Goal: Information Seeking & Learning: Learn about a topic

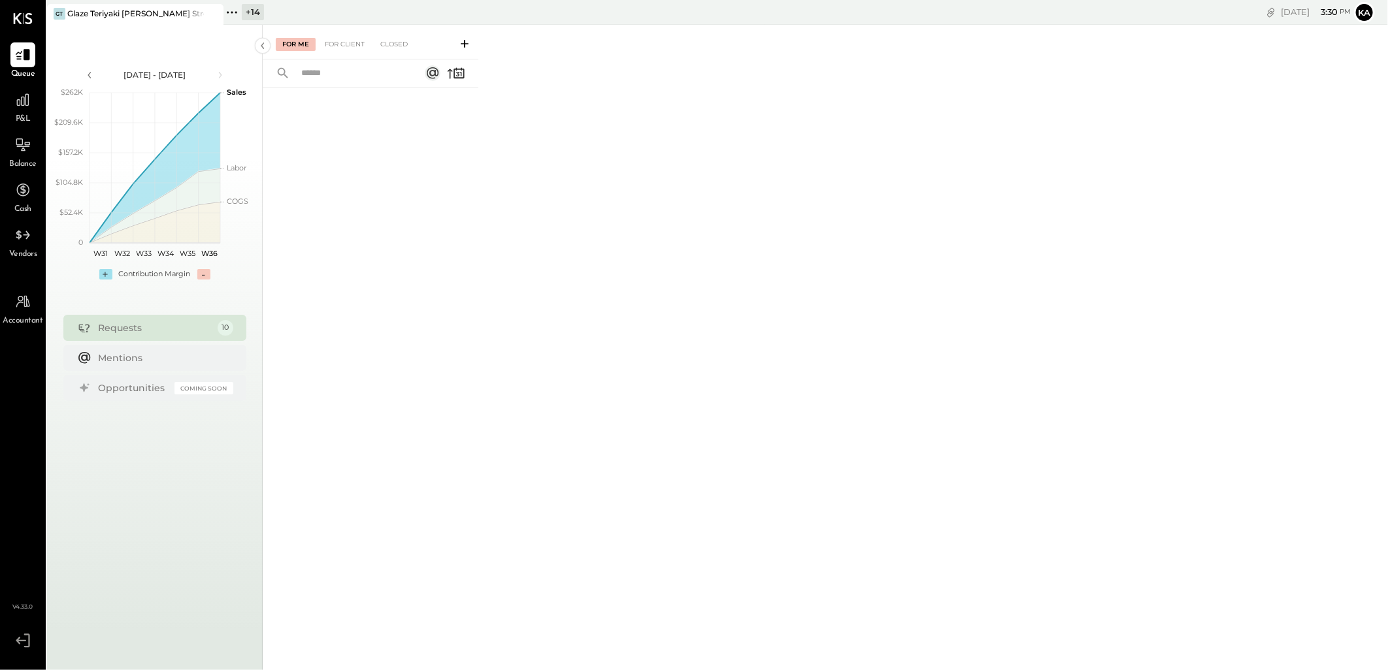
click at [234, 13] on icon at bounding box center [231, 12] width 17 height 17
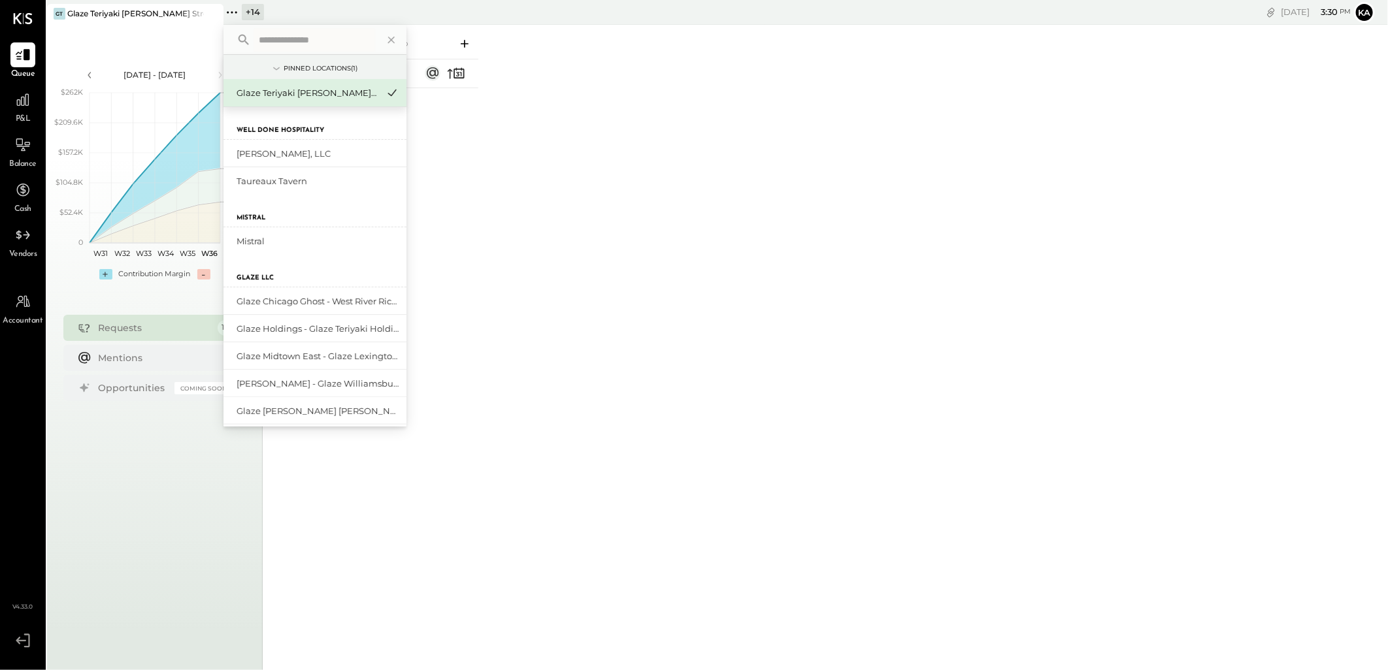
click at [337, 42] on input "text" at bounding box center [315, 40] width 122 height 24
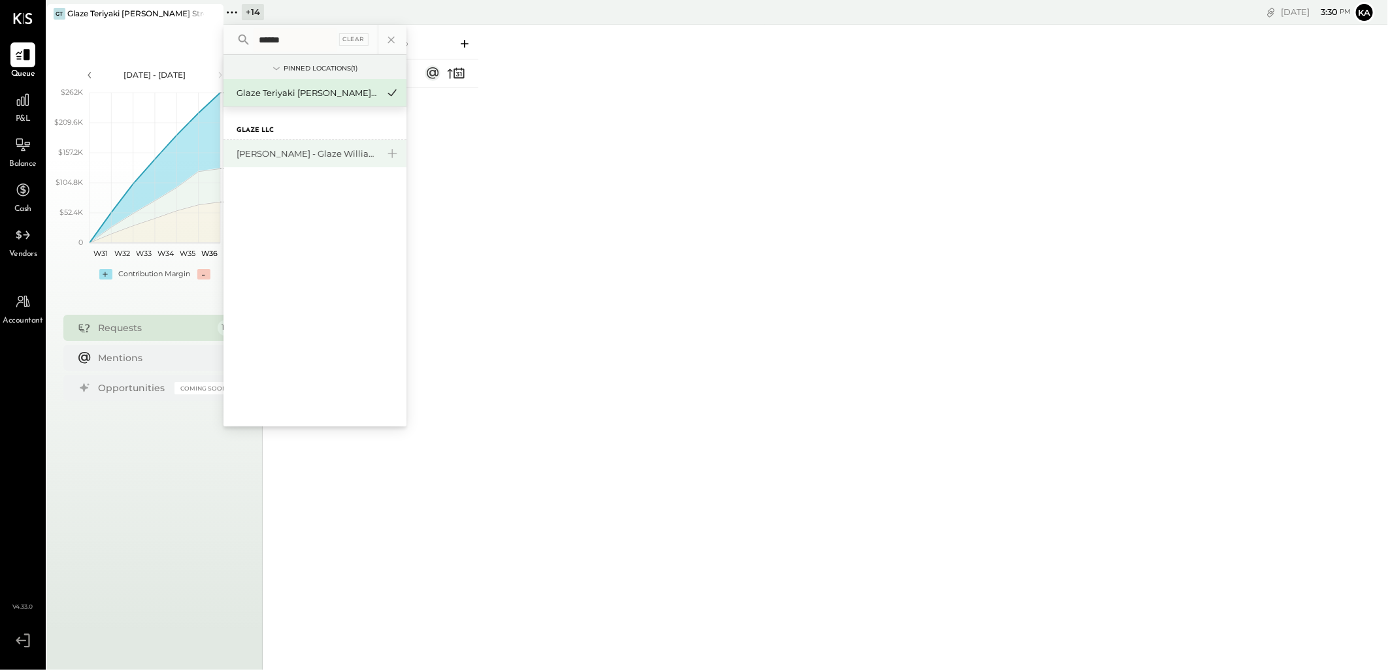
type input "******"
click at [314, 152] on div "[PERSON_NAME] - Glaze Williamsburg One LLC" at bounding box center [307, 154] width 141 height 12
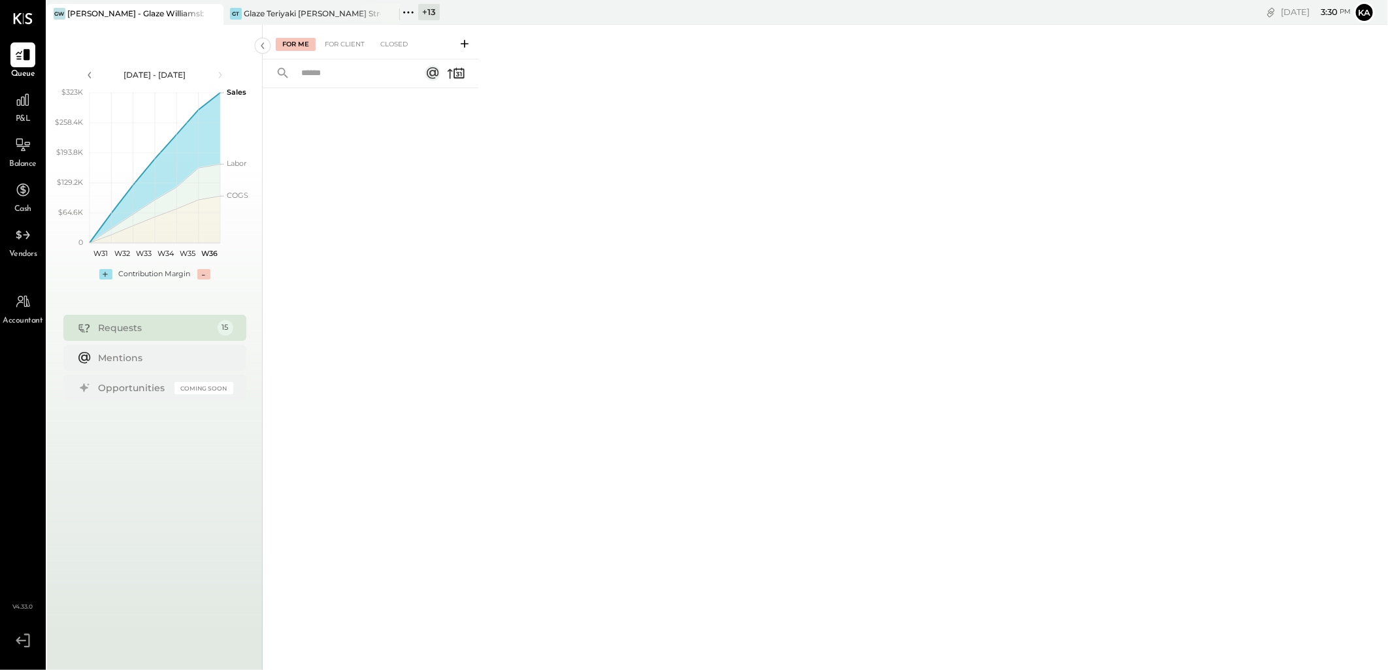
click at [389, 14] on icon at bounding box center [388, 13] width 7 height 7
click at [25, 106] on icon at bounding box center [22, 99] width 17 height 17
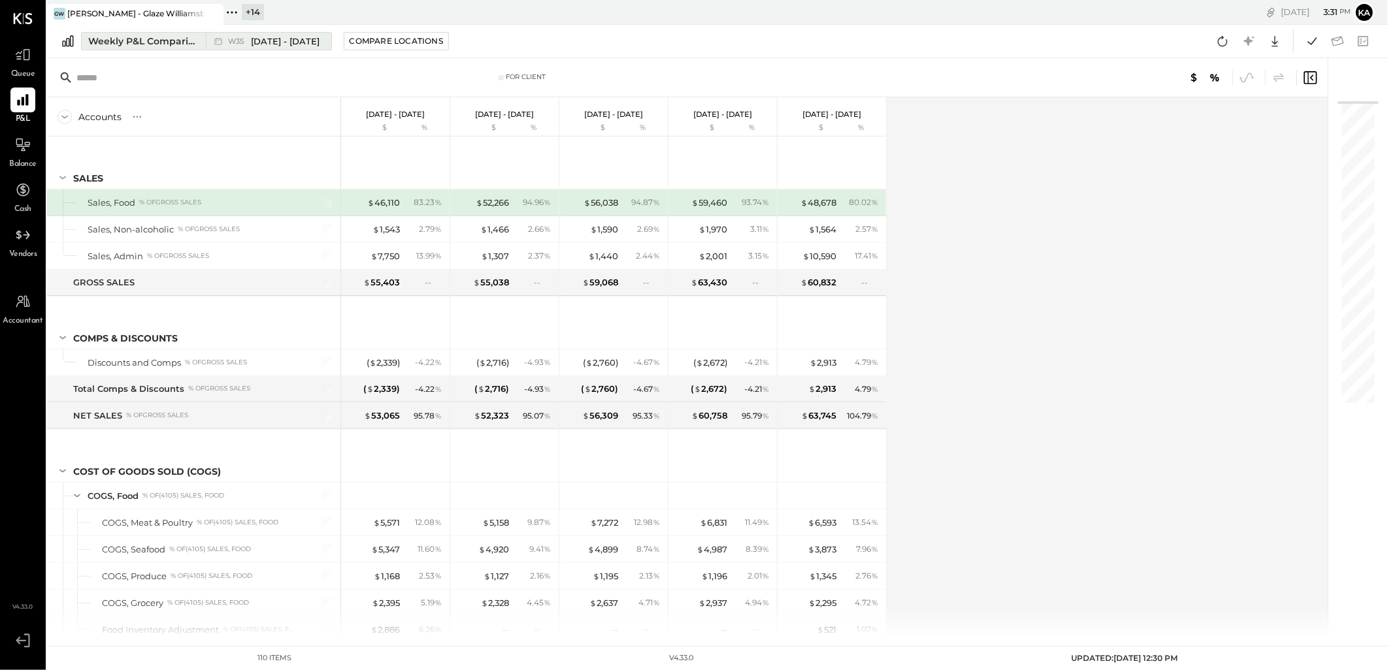
click at [279, 42] on span "Aug 25 - 31, 2025" at bounding box center [285, 41] width 69 height 12
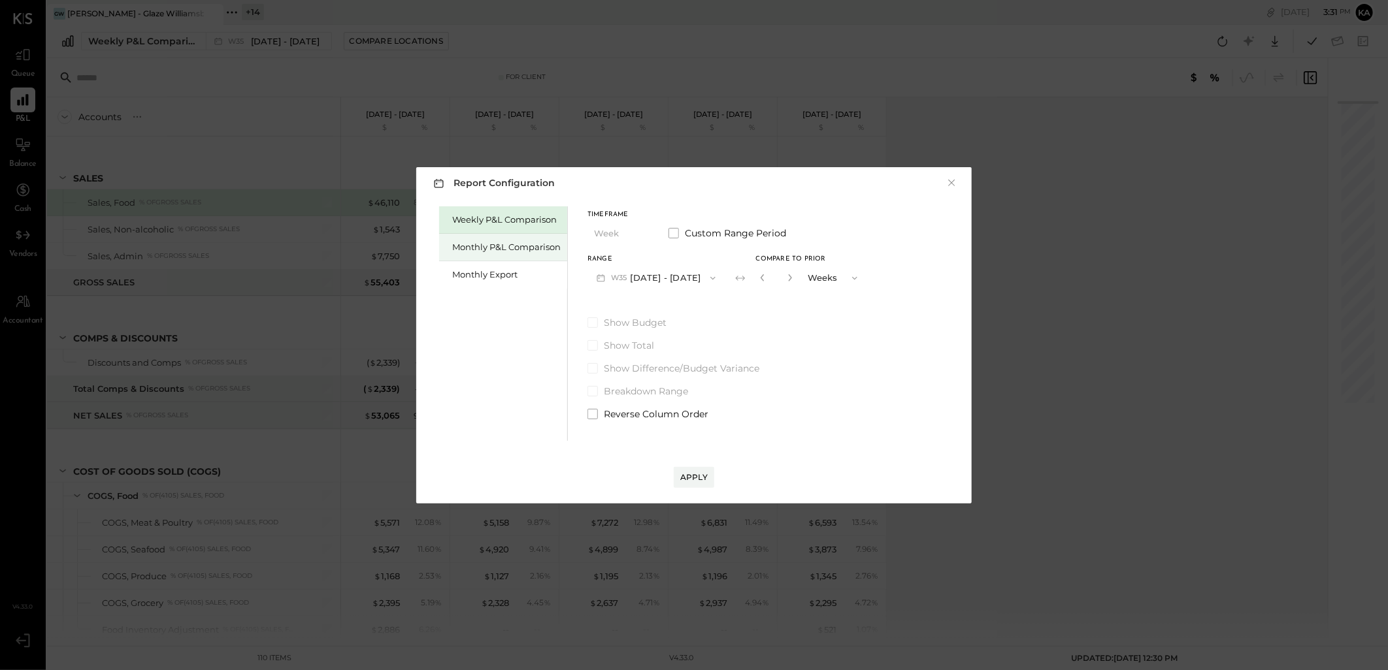
click at [514, 247] on div "Monthly P&L Comparison" at bounding box center [506, 247] width 108 height 12
click at [708, 274] on icon "button" at bounding box center [713, 278] width 10 height 10
drag, startPoint x: 671, startPoint y: 308, endPoint x: 682, endPoint y: 315, distance: 12.9
click at [670, 308] on span "[DATE] - [DATE]" at bounding box center [651, 306] width 62 height 11
click at [693, 481] on div "Apply" at bounding box center [693, 477] width 27 height 11
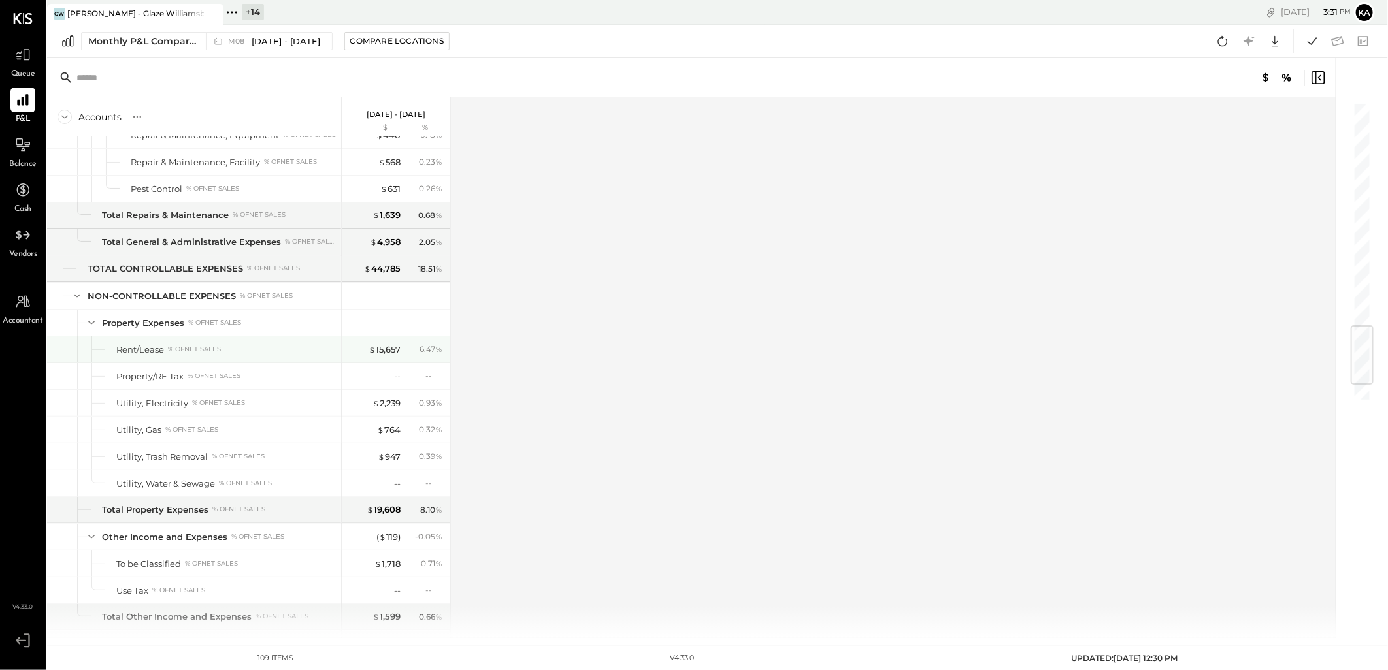
scroll to position [2024, 0]
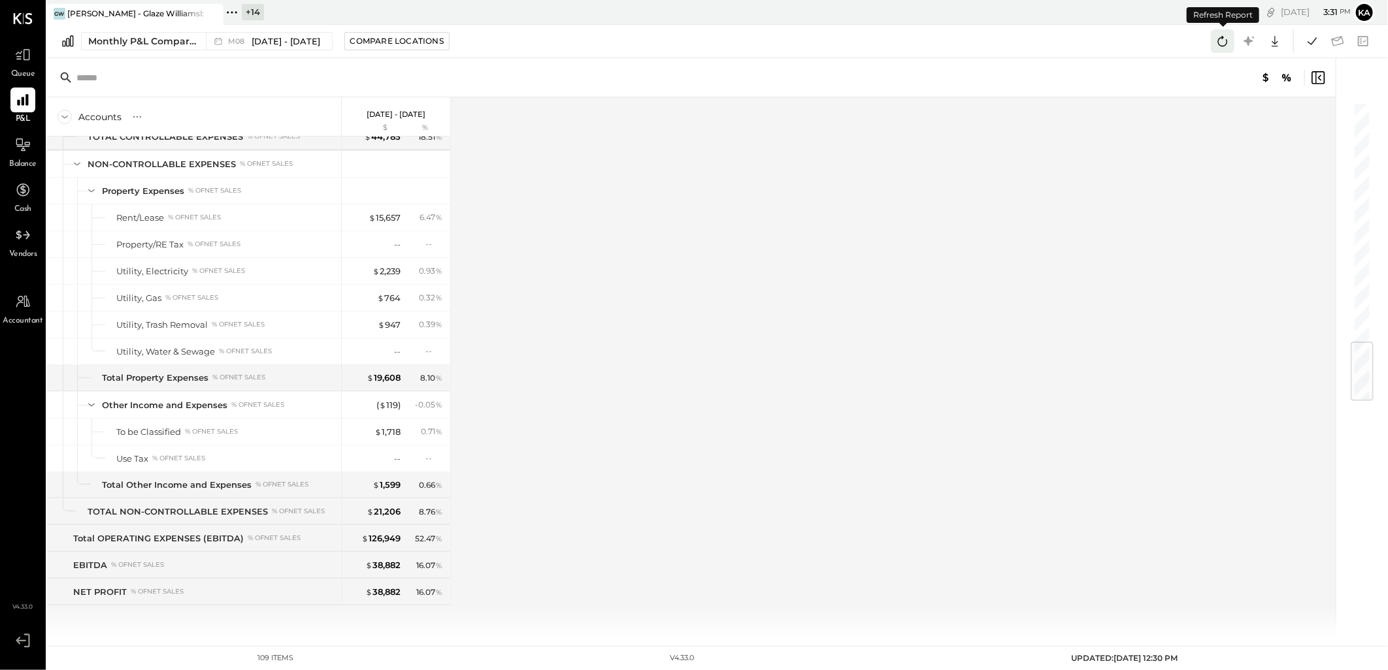
click at [1223, 40] on icon at bounding box center [1222, 41] width 17 height 17
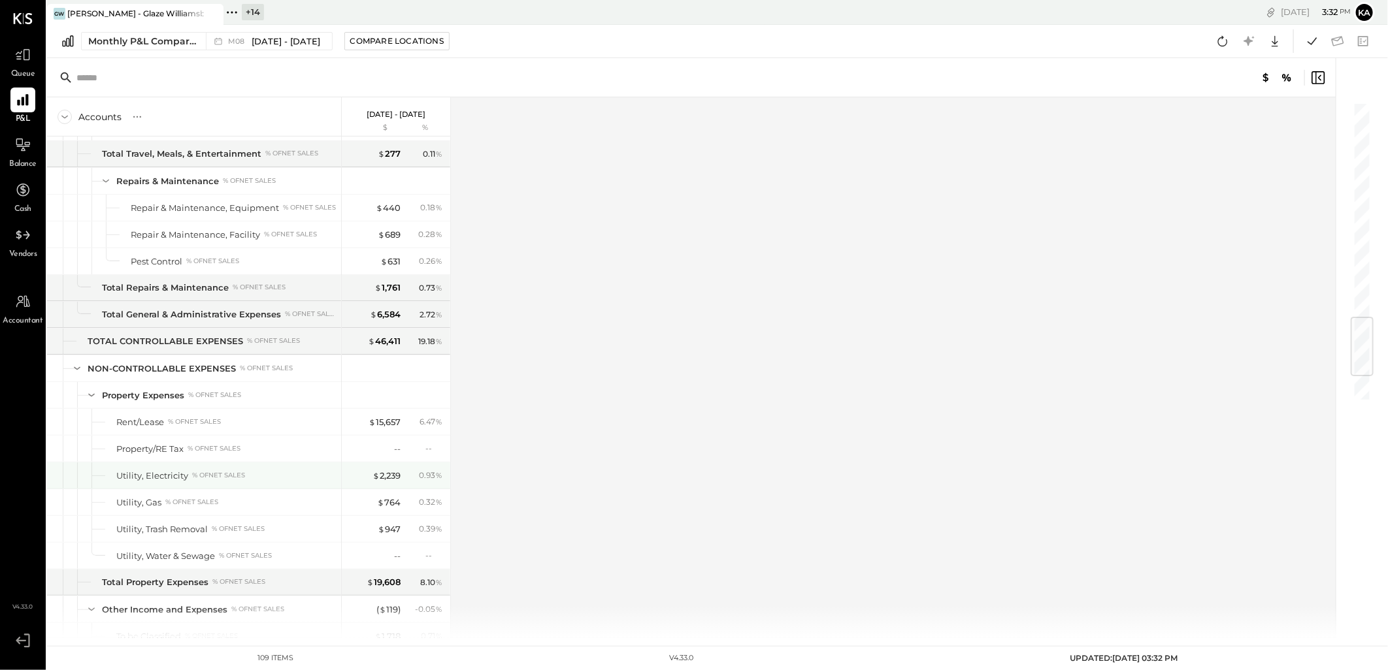
scroll to position [2024, 0]
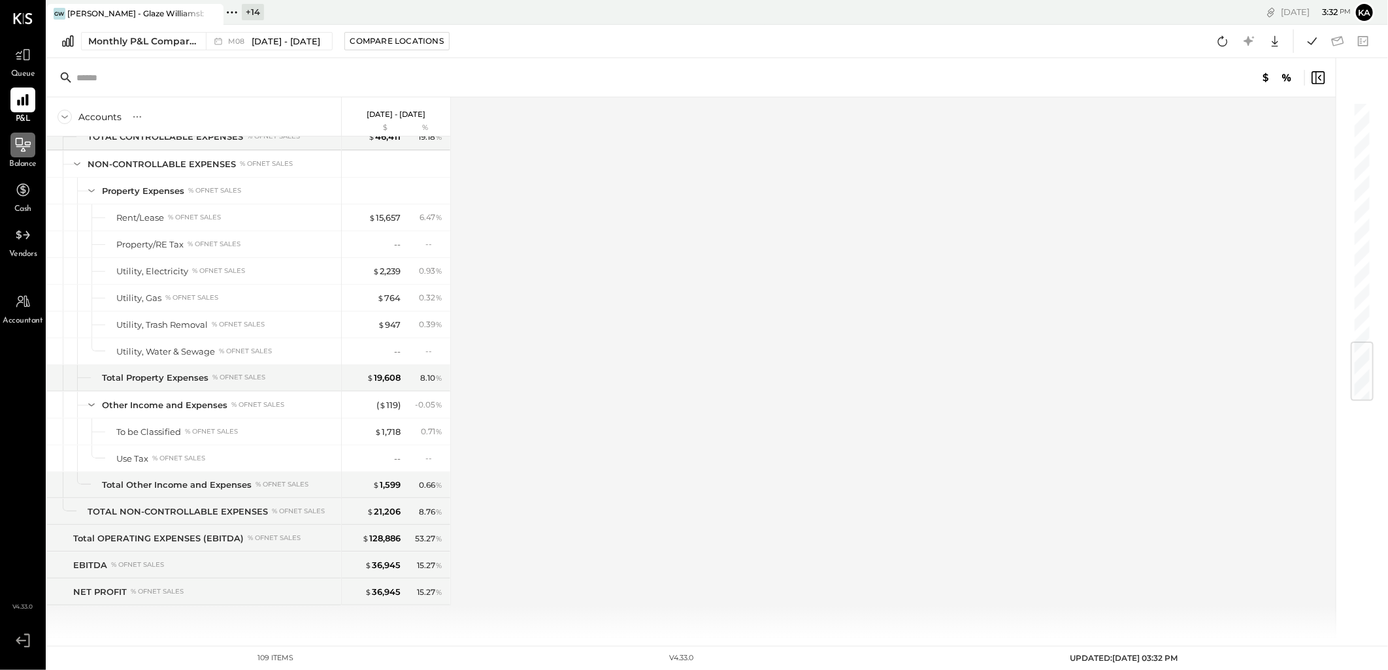
click at [24, 145] on icon at bounding box center [22, 145] width 17 height 17
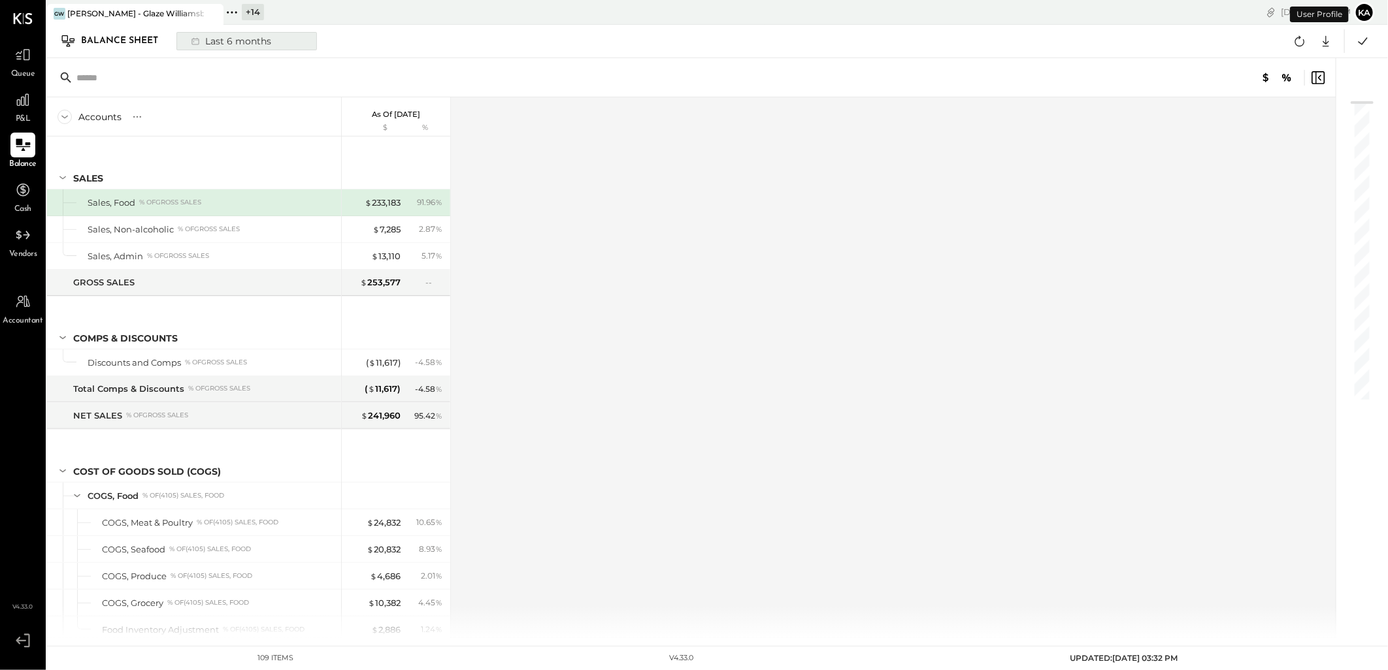
click at [303, 40] on button "Last 6 months" at bounding box center [246, 41] width 140 height 18
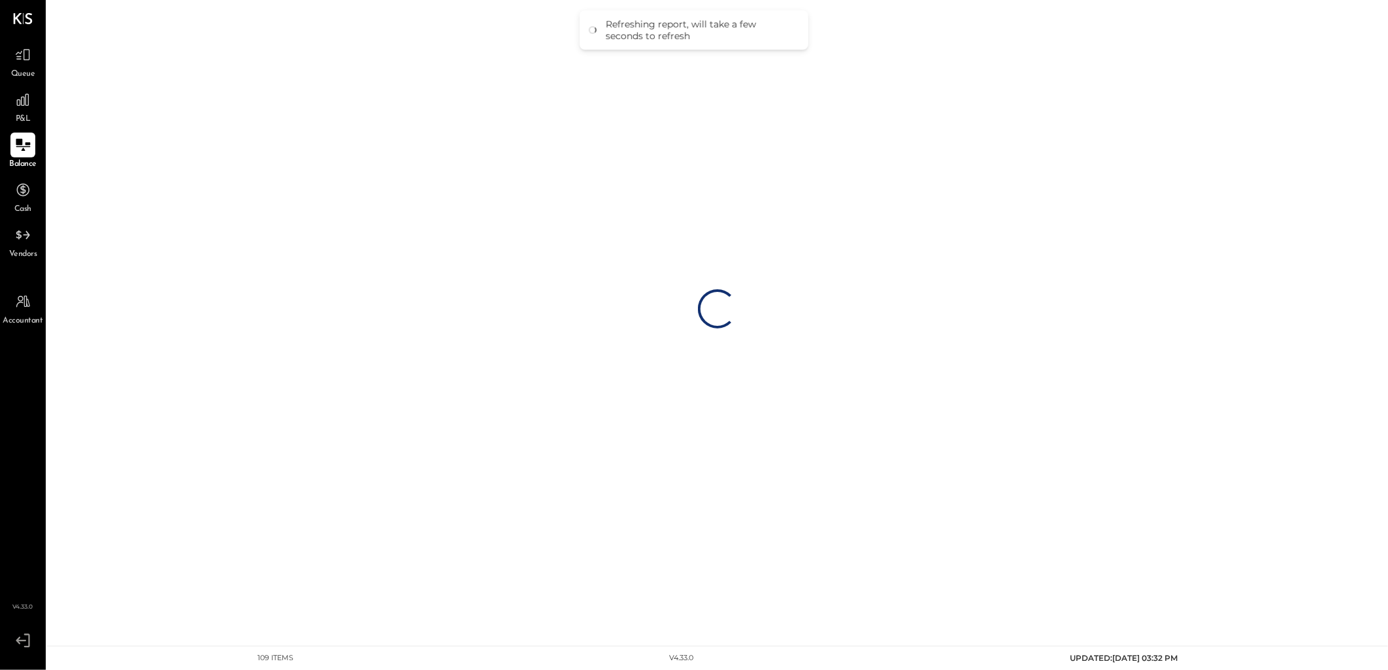
click at [662, 382] on div "Loading…" at bounding box center [717, 309] width 1341 height 618
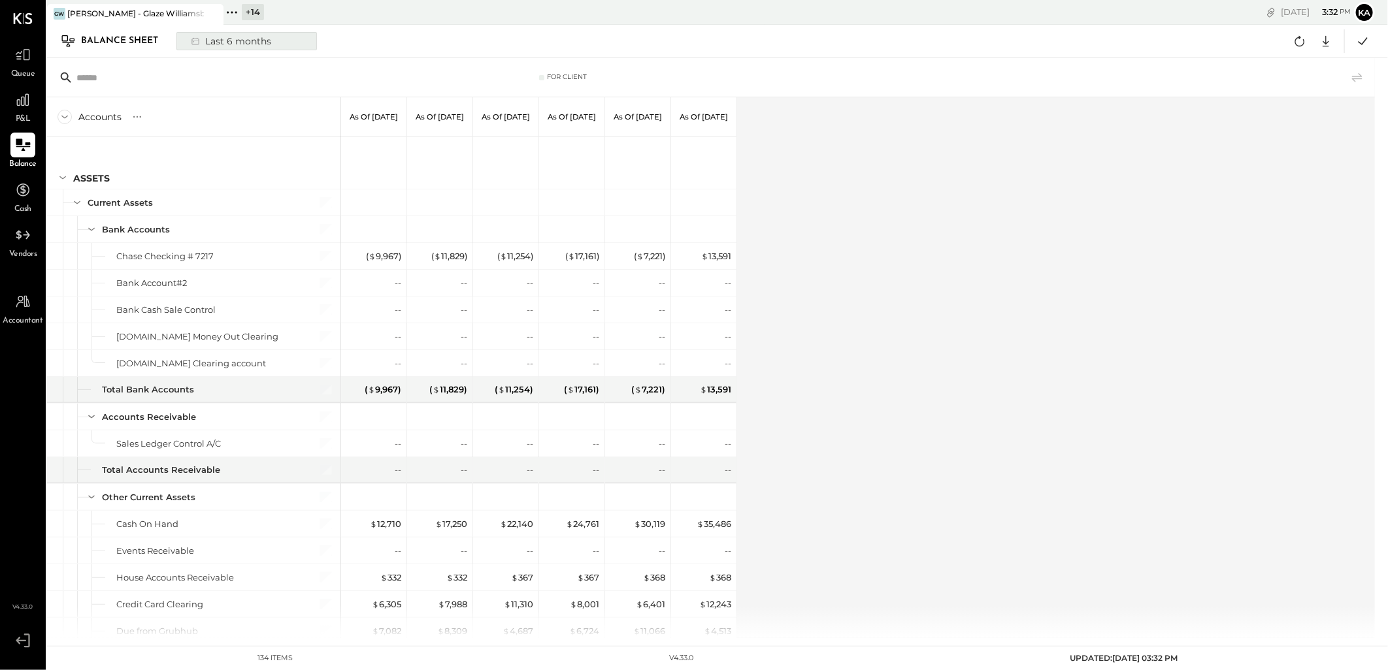
click at [257, 41] on div "Last 6 months" at bounding box center [230, 41] width 93 height 17
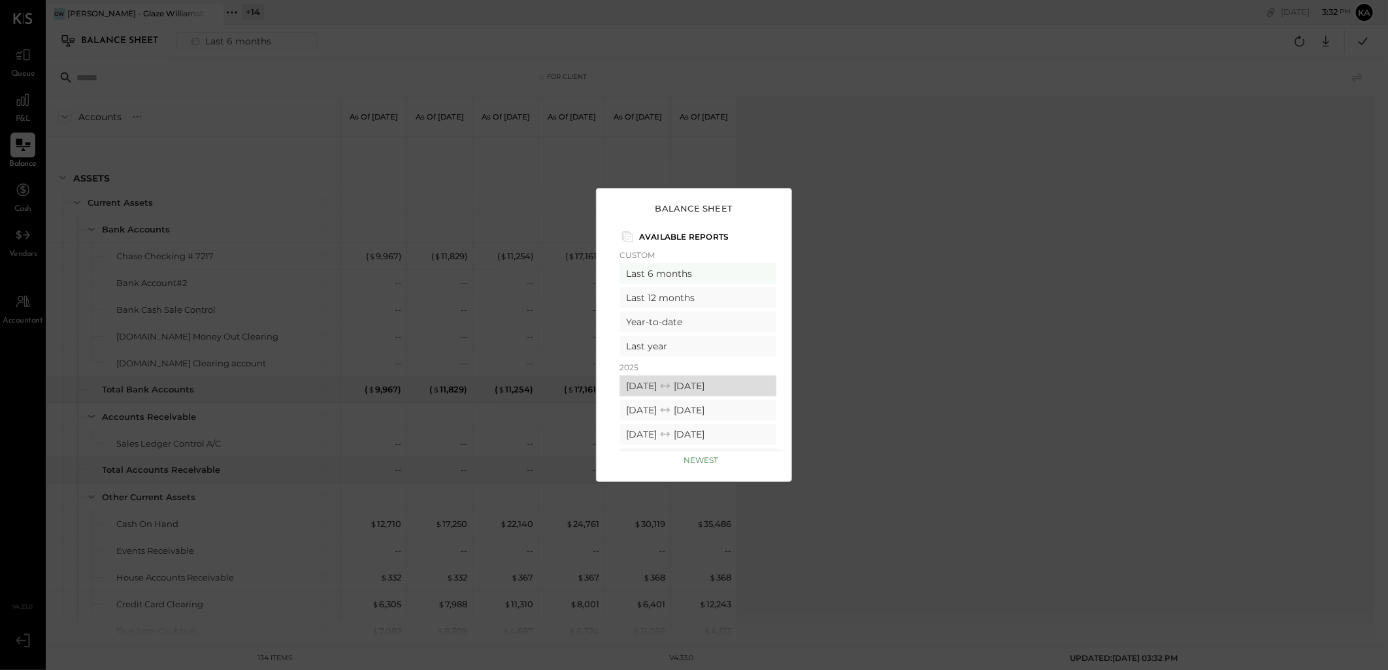
click at [669, 384] on div "[DATE] [DATE]" at bounding box center [697, 386] width 157 height 21
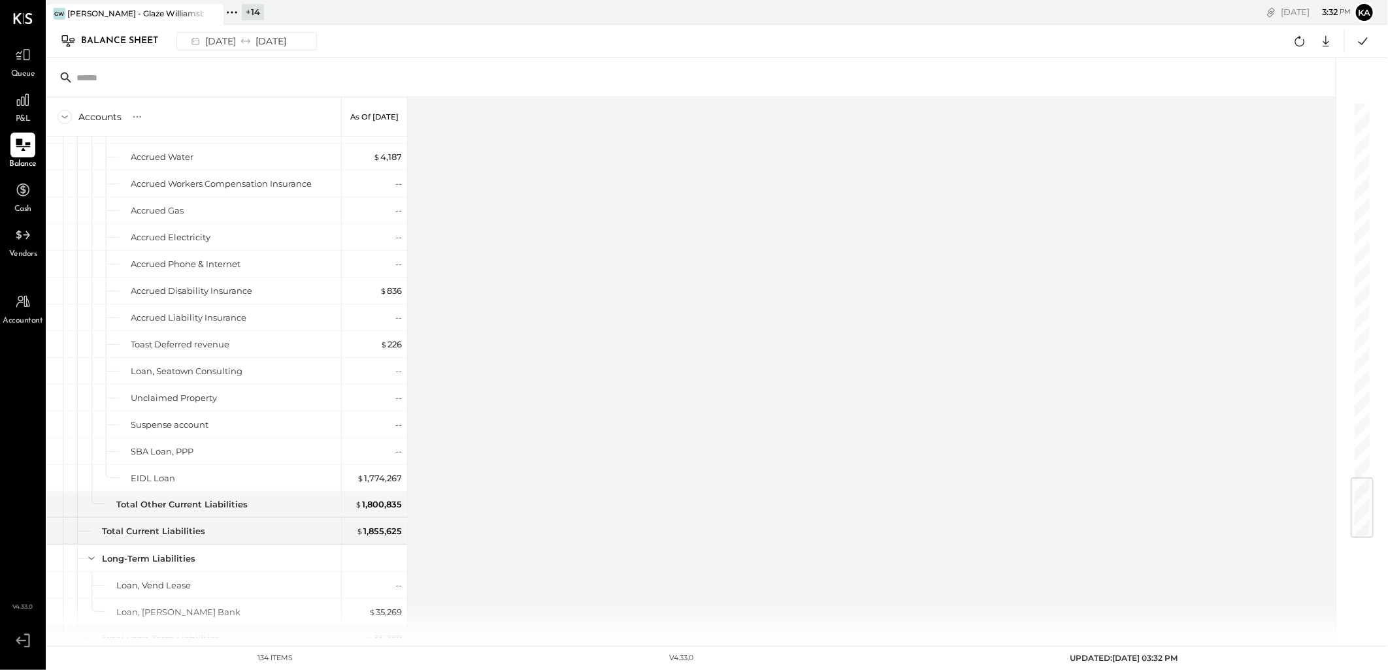
scroll to position [3127, 0]
